Goal: Information Seeking & Learning: Learn about a topic

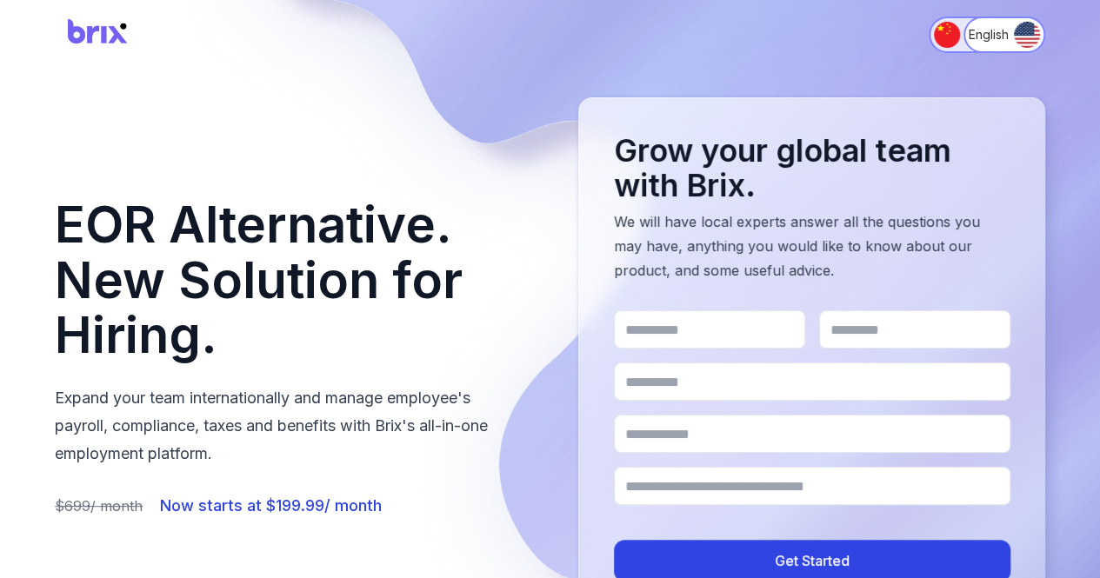
click at [934, 45] on img "Switch to 简体中文" at bounding box center [947, 35] width 26 height 26
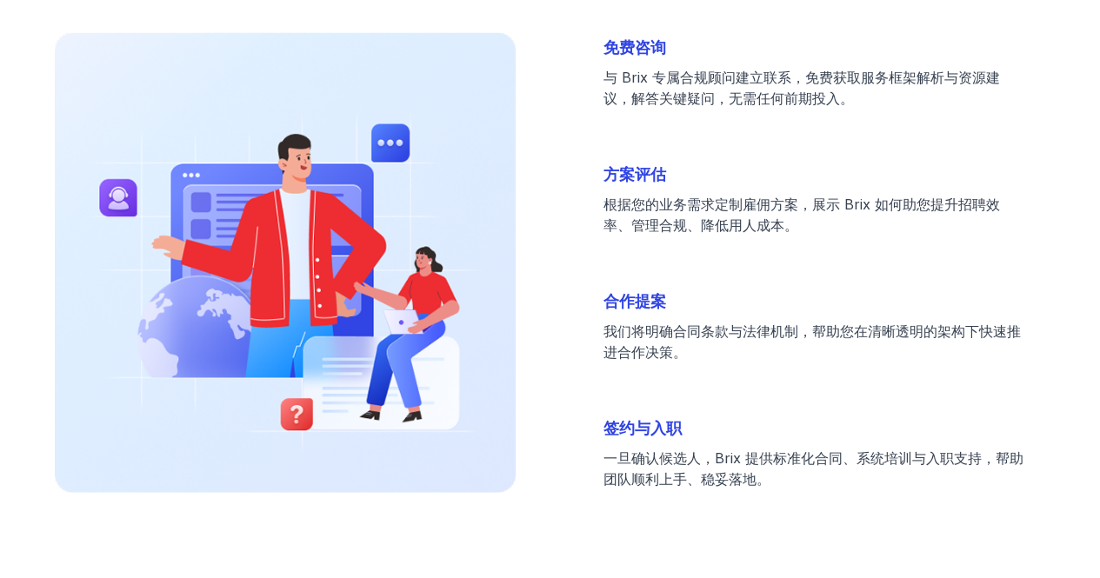
scroll to position [5522, 0]
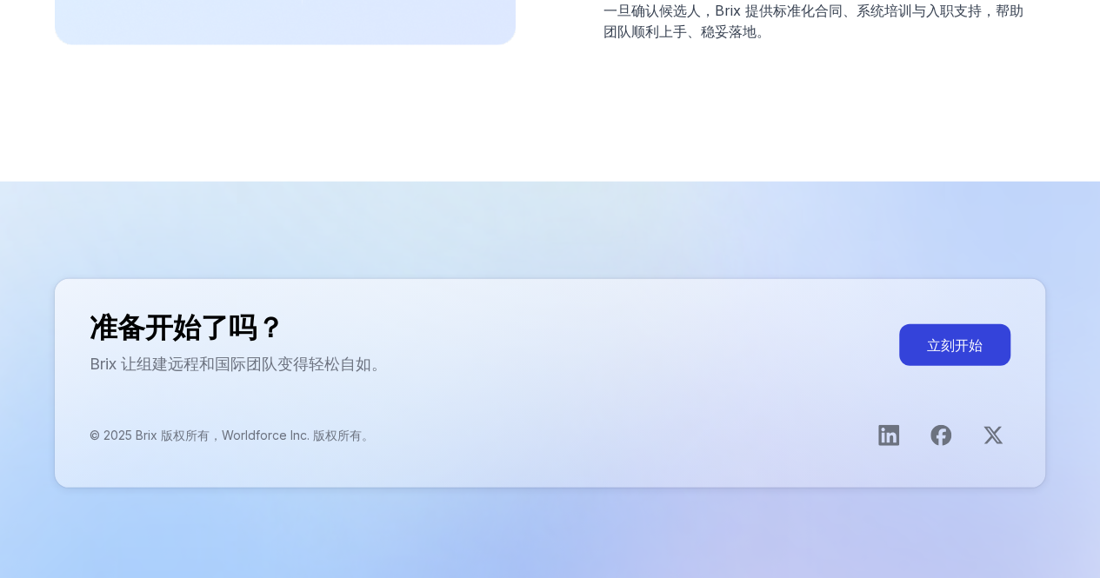
click at [575, 391] on div "准备开始了吗？ Brix 让组建远程和国际团队变得轻松自如。 立刻开始 © 2025 Brix 版权所有，Worldforce Inc. 版权所有。" at bounding box center [550, 383] width 991 height 209
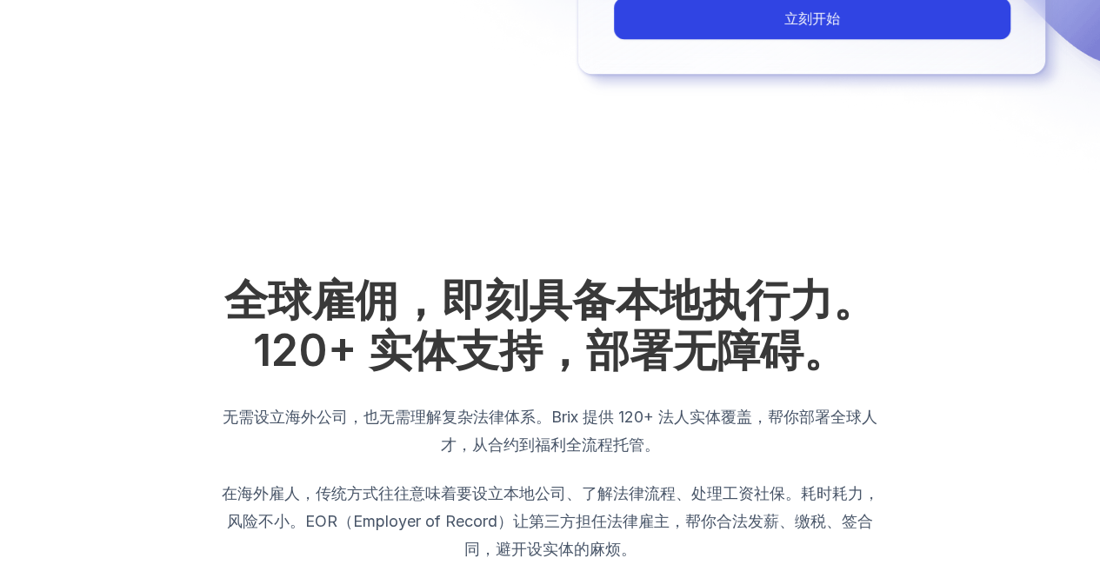
scroll to position [0, 0]
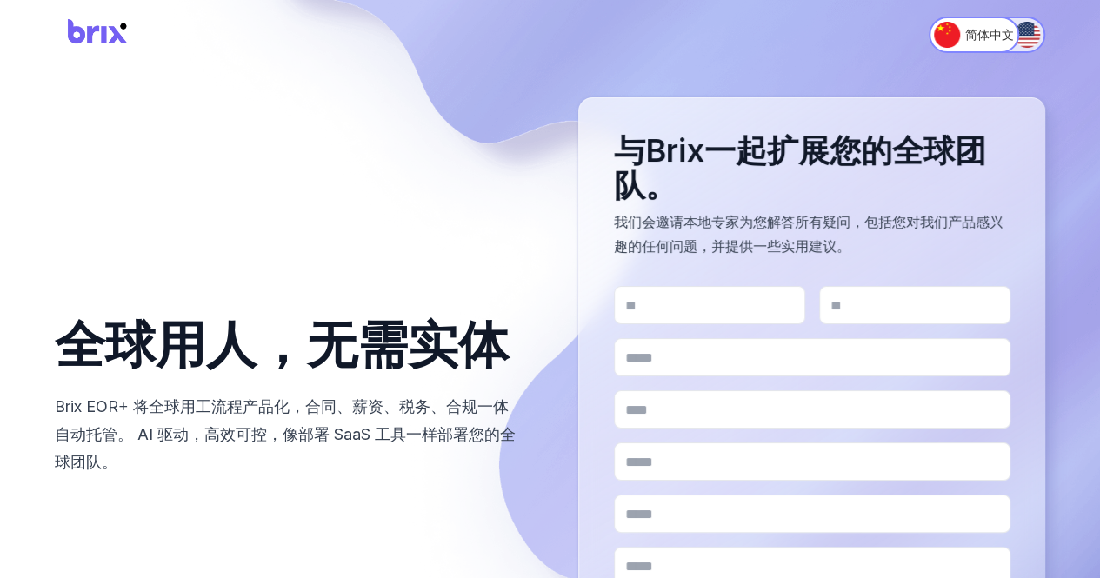
click at [1014, 39] on img "Switch to English" at bounding box center [1027, 35] width 26 height 26
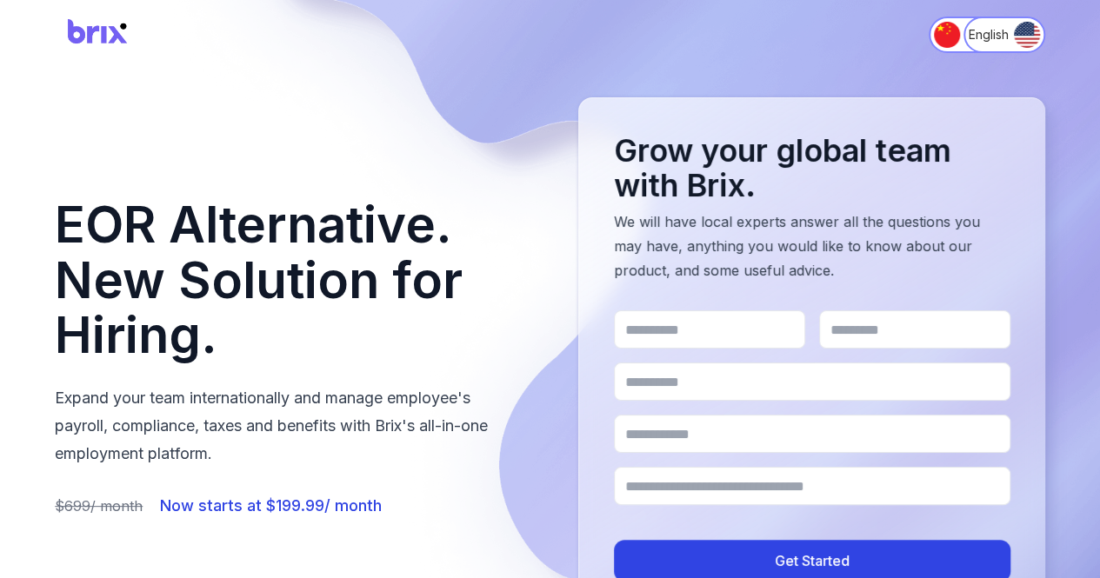
click at [77, 41] on img at bounding box center [98, 35] width 87 height 46
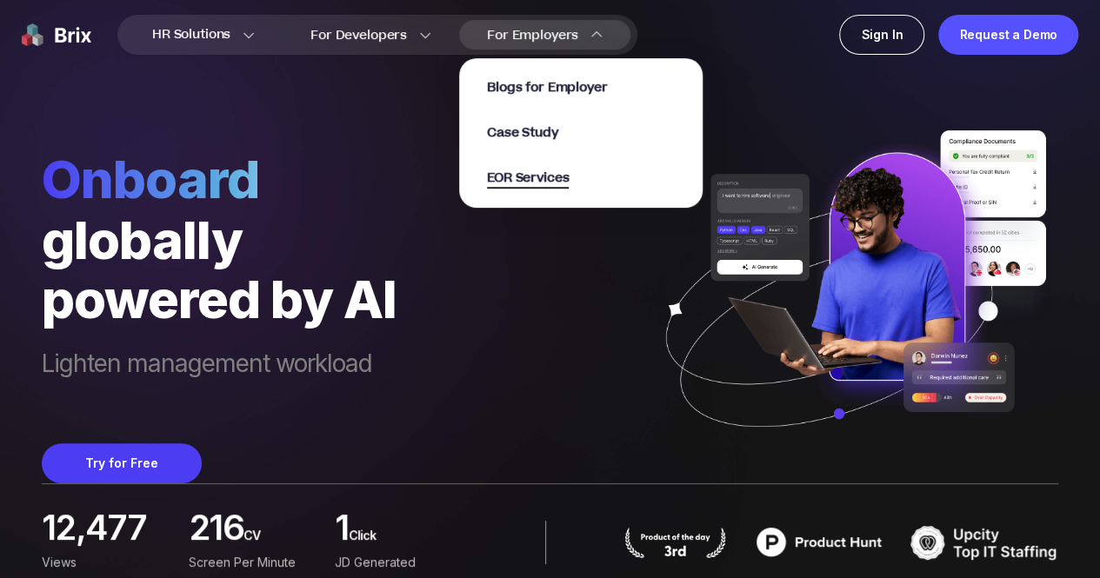
click at [536, 180] on span "EOR Services" at bounding box center [528, 179] width 82 height 20
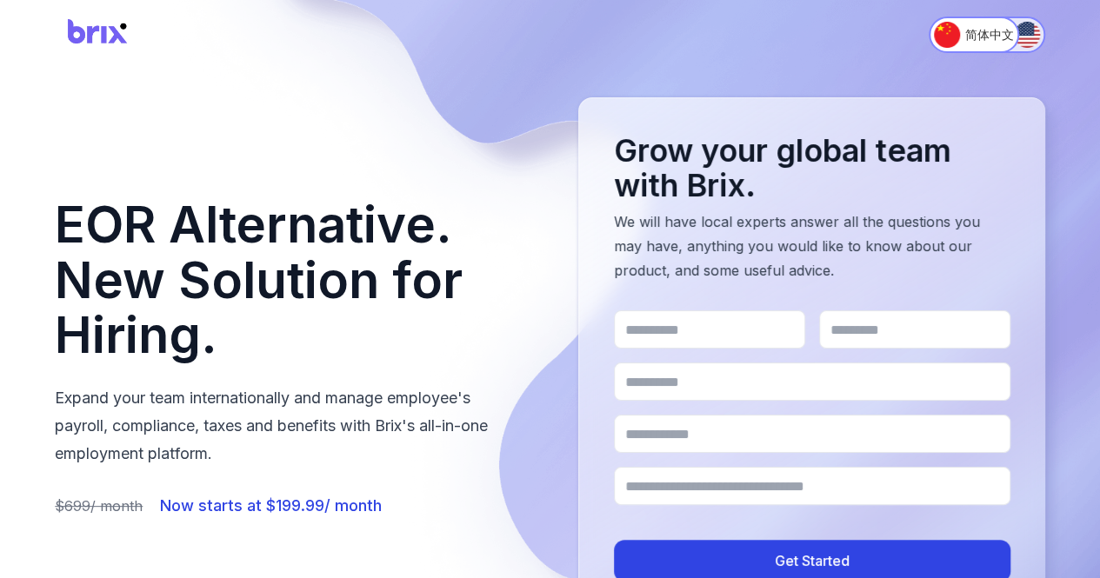
click at [1021, 33] on img "Switch to English" at bounding box center [1027, 35] width 26 height 26
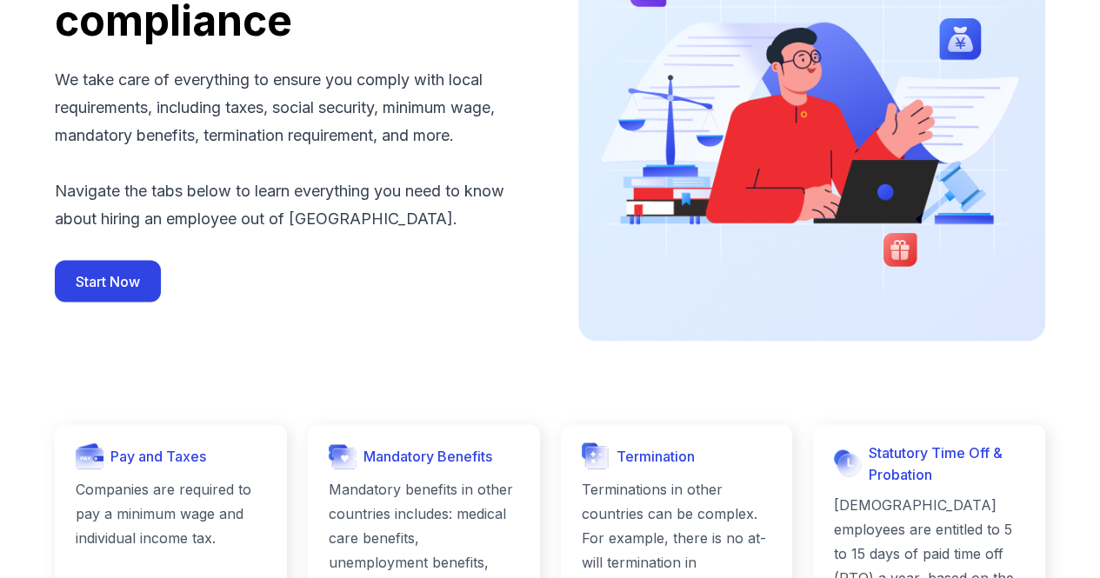
scroll to position [1635, 0]
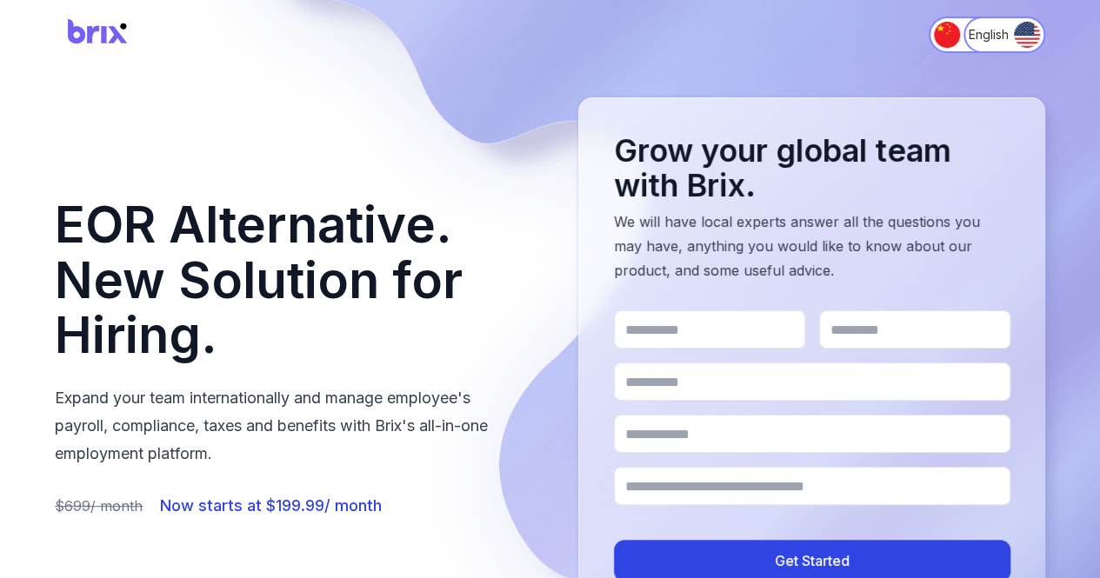
click at [102, 36] on img at bounding box center [98, 35] width 87 height 46
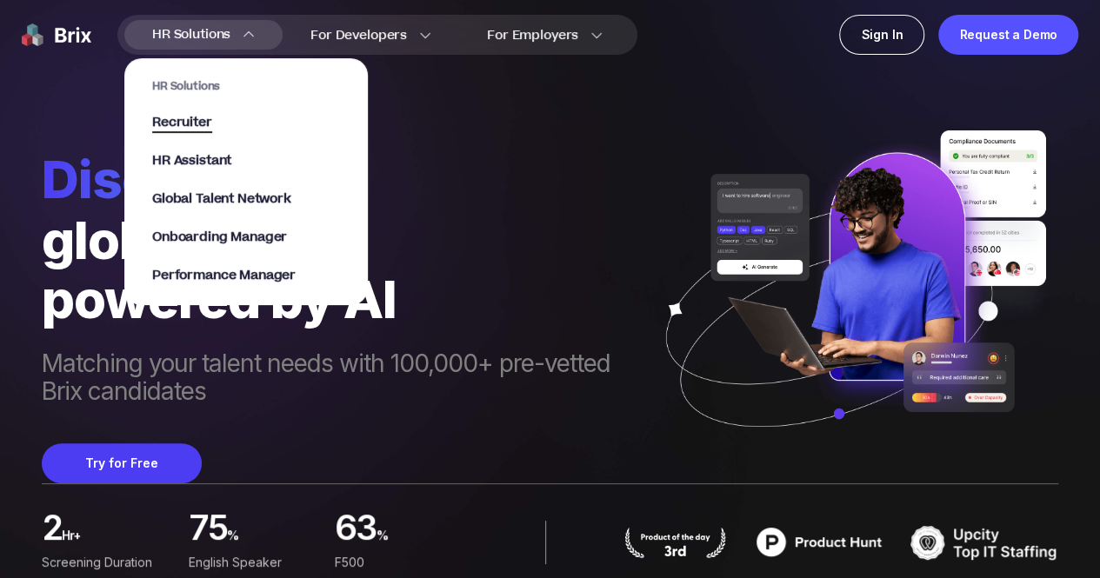
click at [185, 117] on span "Recruiter" at bounding box center [182, 123] width 60 height 20
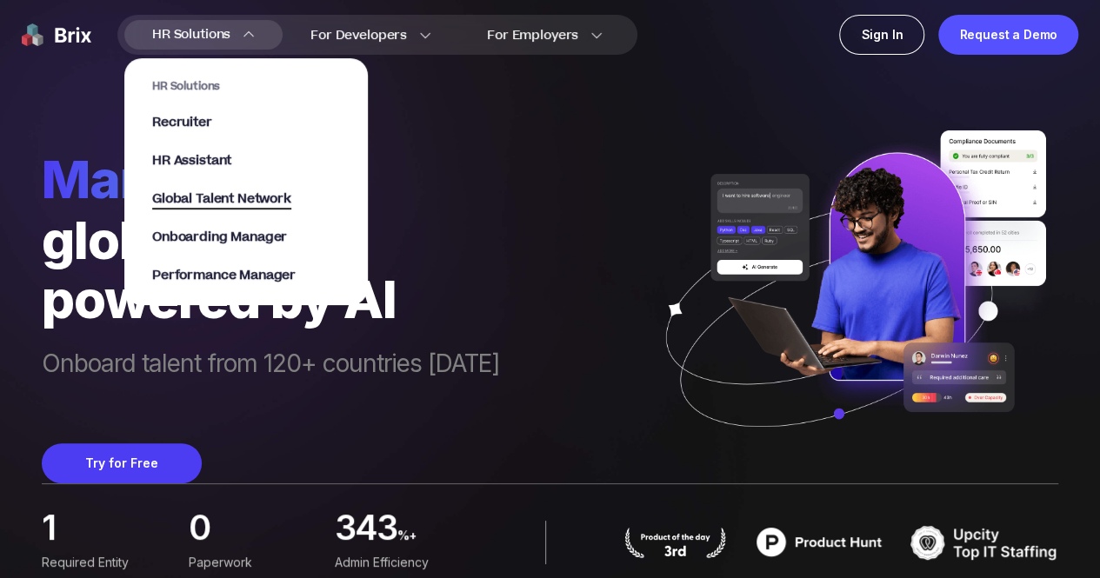
click at [217, 204] on span "Global Talent Network" at bounding box center [221, 200] width 139 height 20
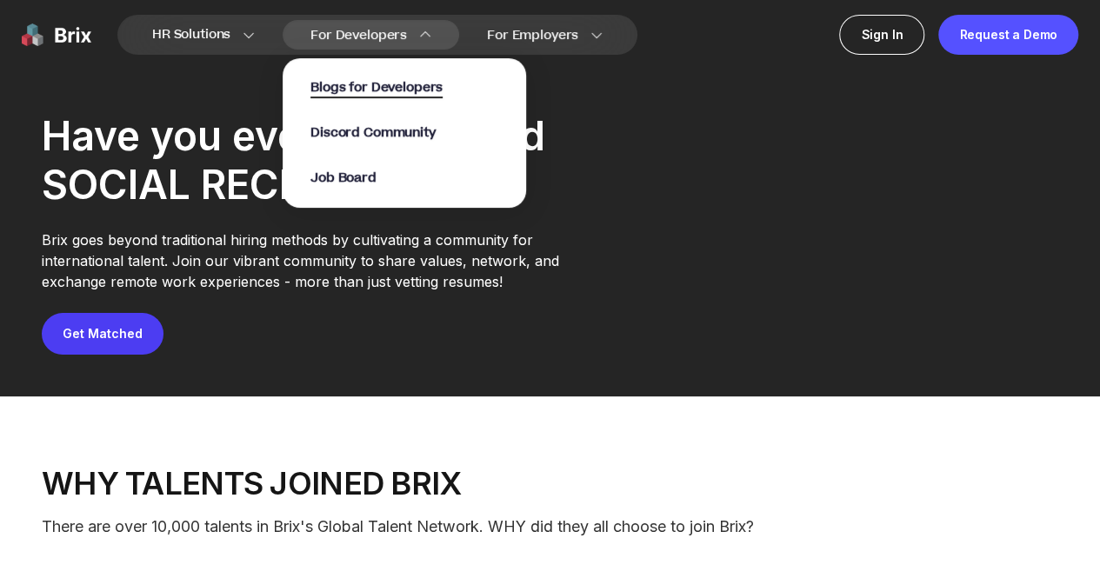
click at [350, 89] on span "Blogs for Developers" at bounding box center [377, 88] width 132 height 20
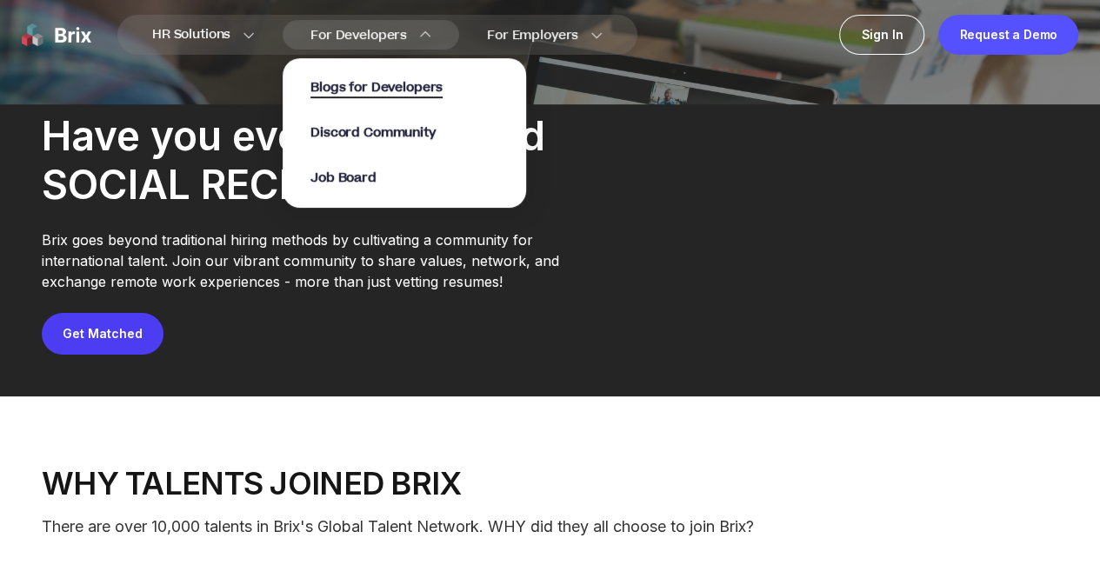
click at [350, 89] on span "Blogs for Developers" at bounding box center [377, 88] width 132 height 20
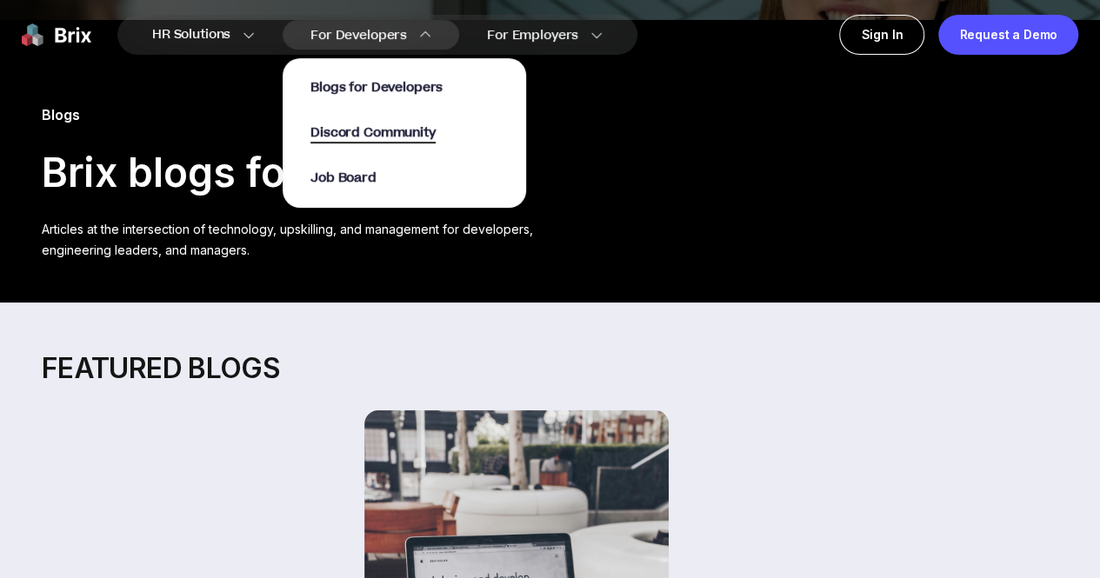
click at [346, 132] on span "Discord Community" at bounding box center [373, 134] width 124 height 20
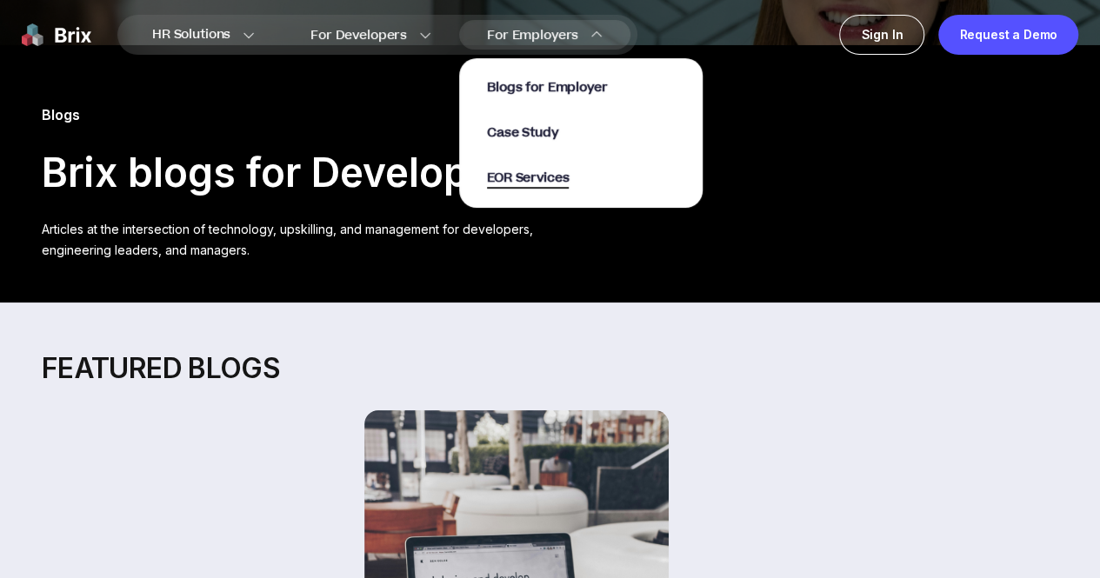
click at [518, 176] on span "EOR Services" at bounding box center [528, 179] width 82 height 20
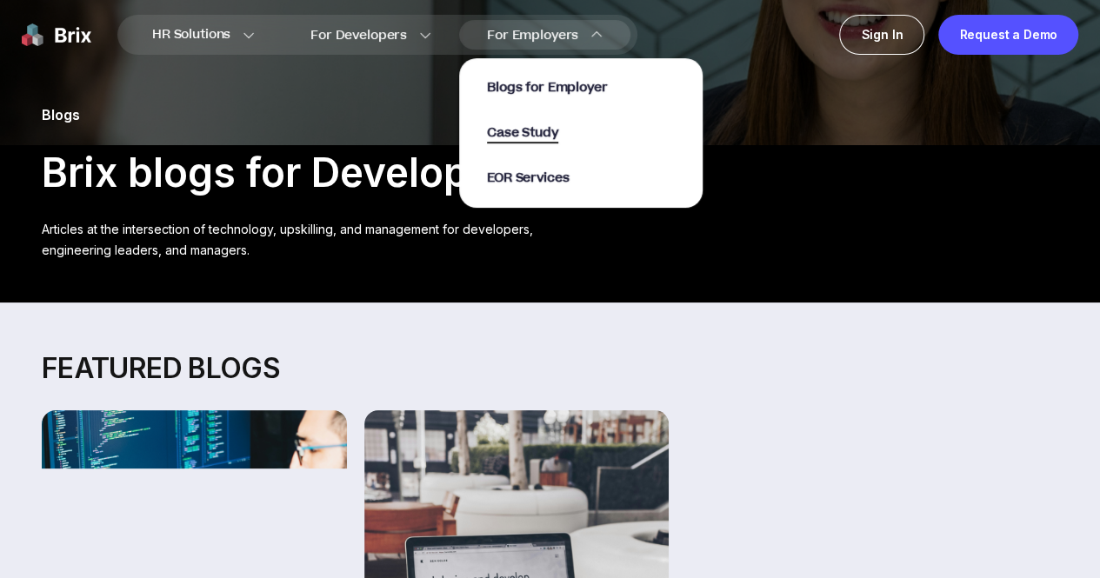
click at [513, 128] on span "Case Study" at bounding box center [522, 134] width 71 height 20
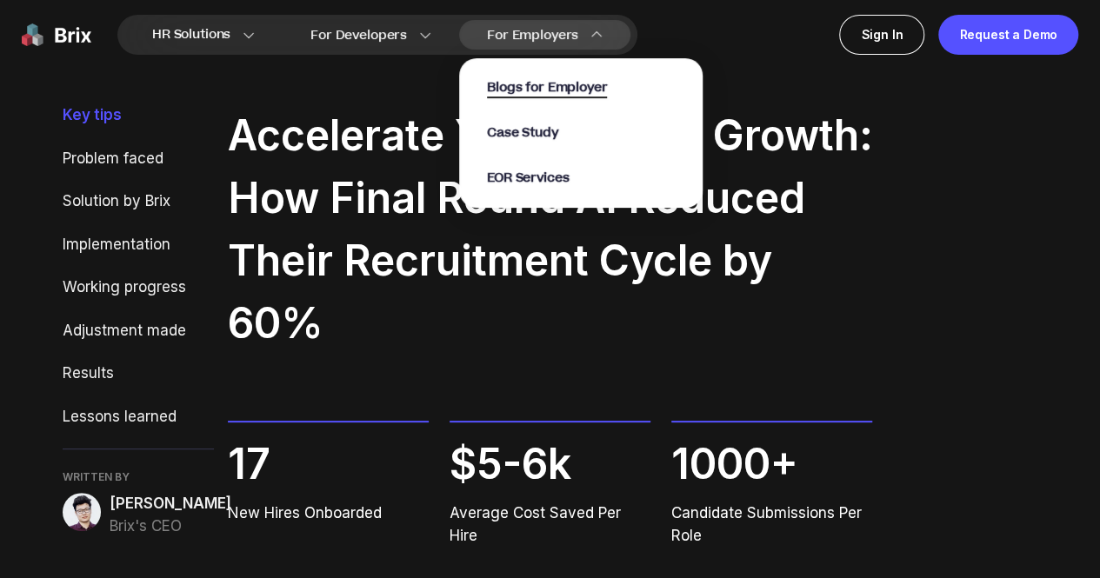
click at [526, 91] on span "Blogs for Employer" at bounding box center [547, 88] width 120 height 20
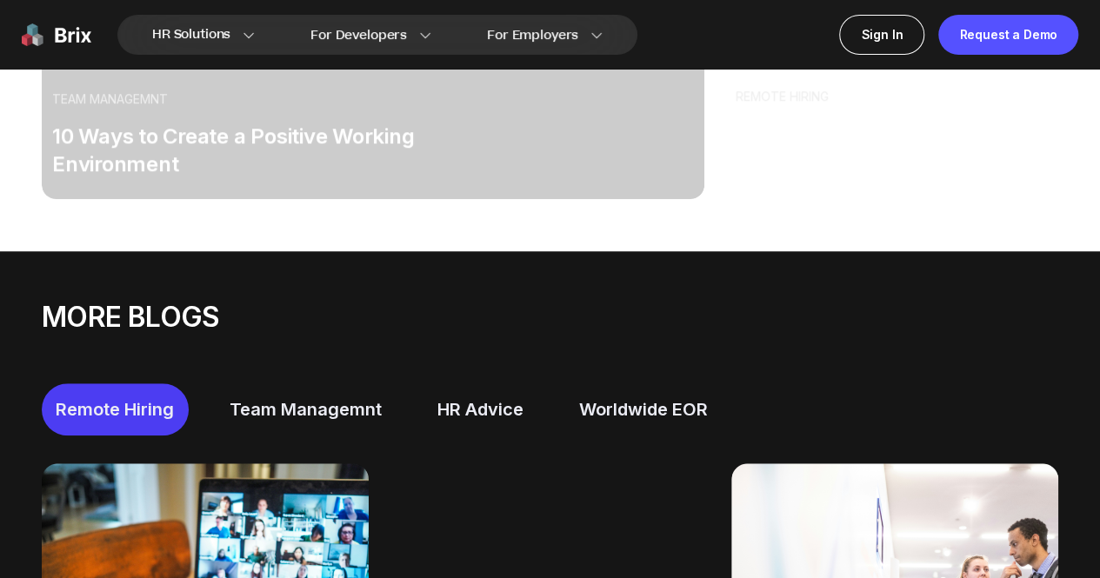
scroll to position [592, 0]
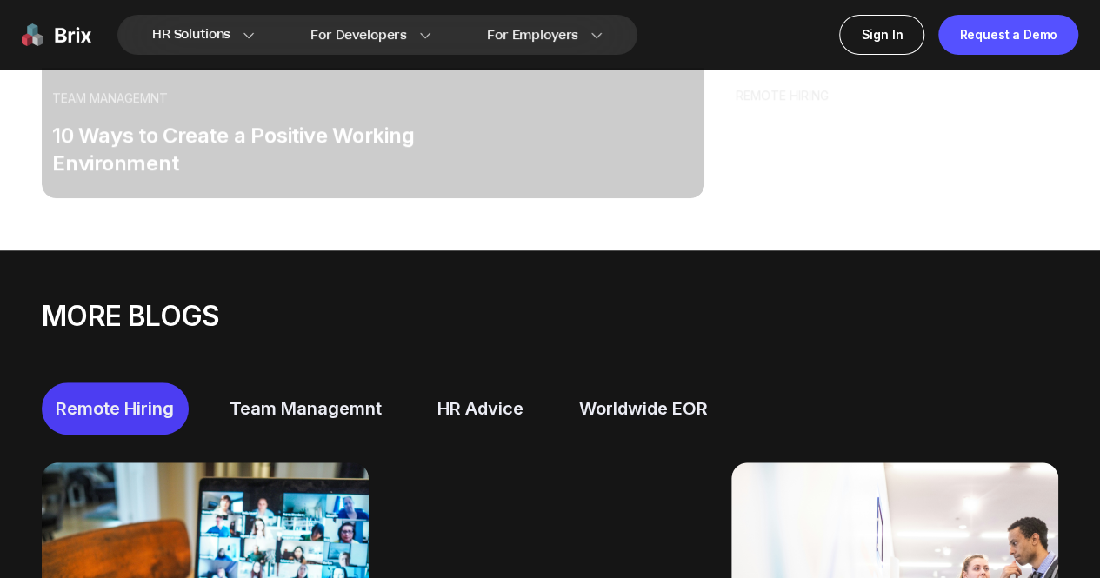
click at [342, 417] on div "Team Managemnt" at bounding box center [306, 409] width 180 height 52
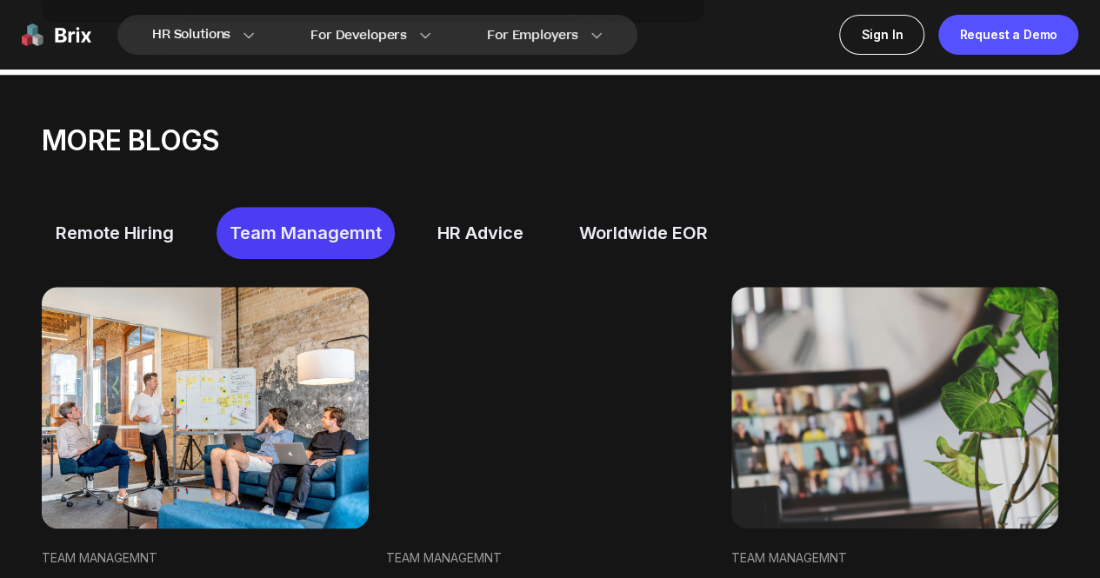
scroll to position [766, 0]
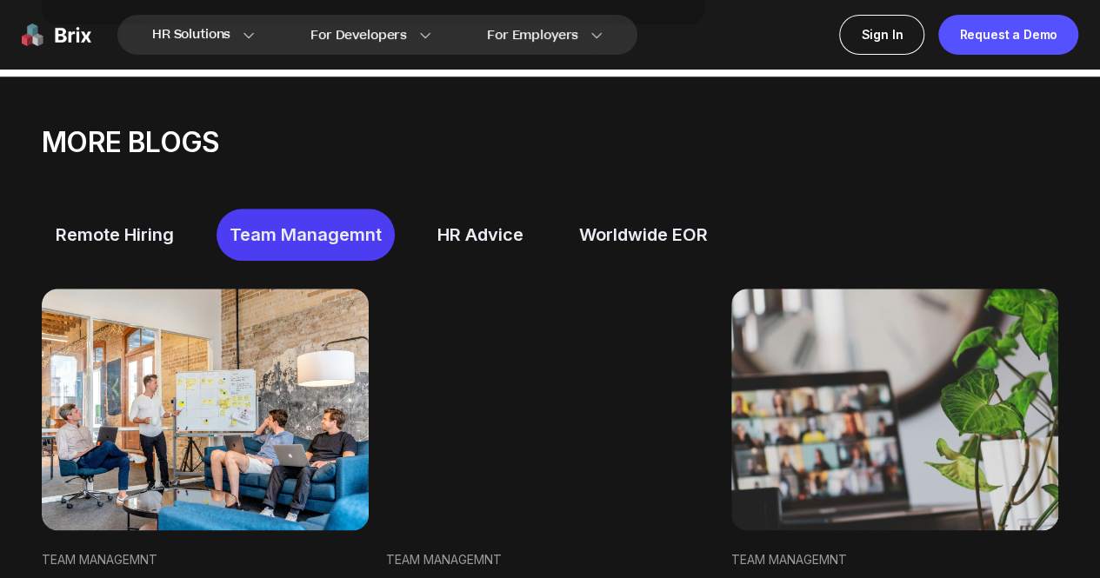
click at [475, 230] on div "HR Advice" at bounding box center [481, 235] width 114 height 52
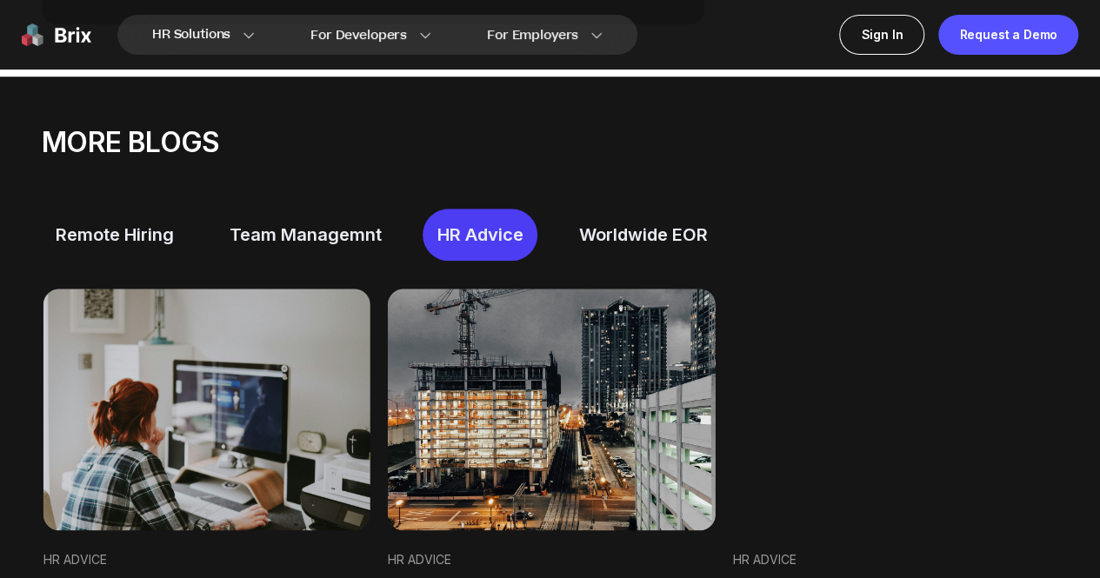
click at [602, 224] on div "Worldwide EOR" at bounding box center [643, 235] width 157 height 52
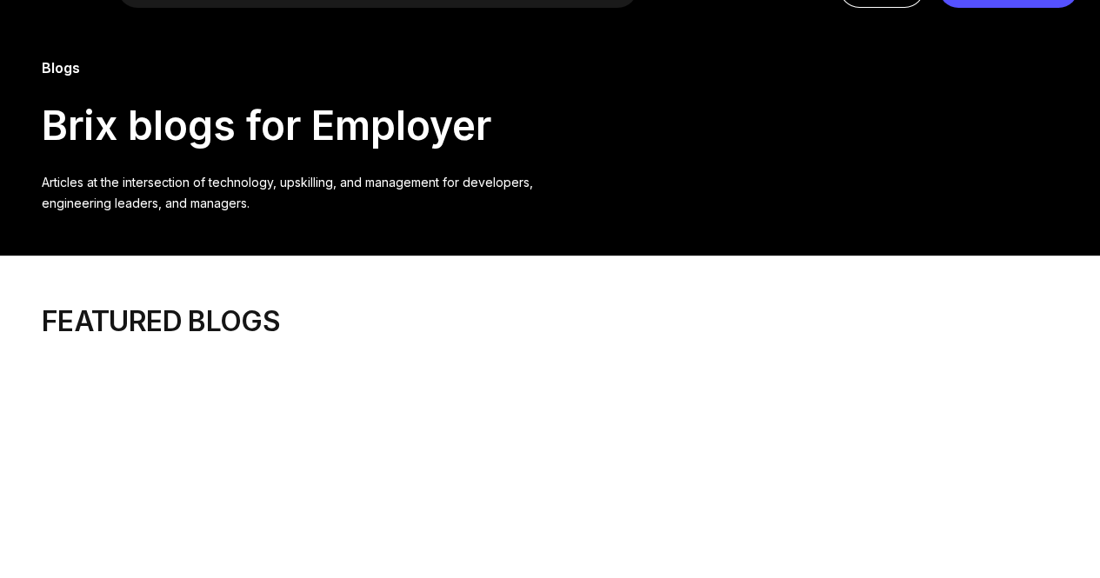
scroll to position [0, 0]
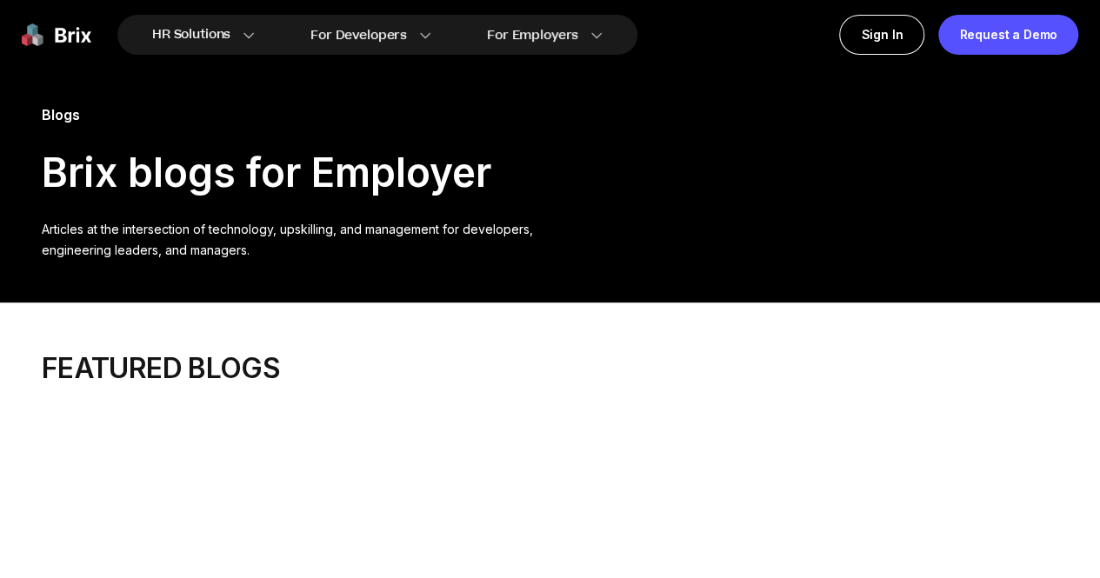
click at [57, 34] on img at bounding box center [57, 35] width 70 height 40
